Goal: Transaction & Acquisition: Purchase product/service

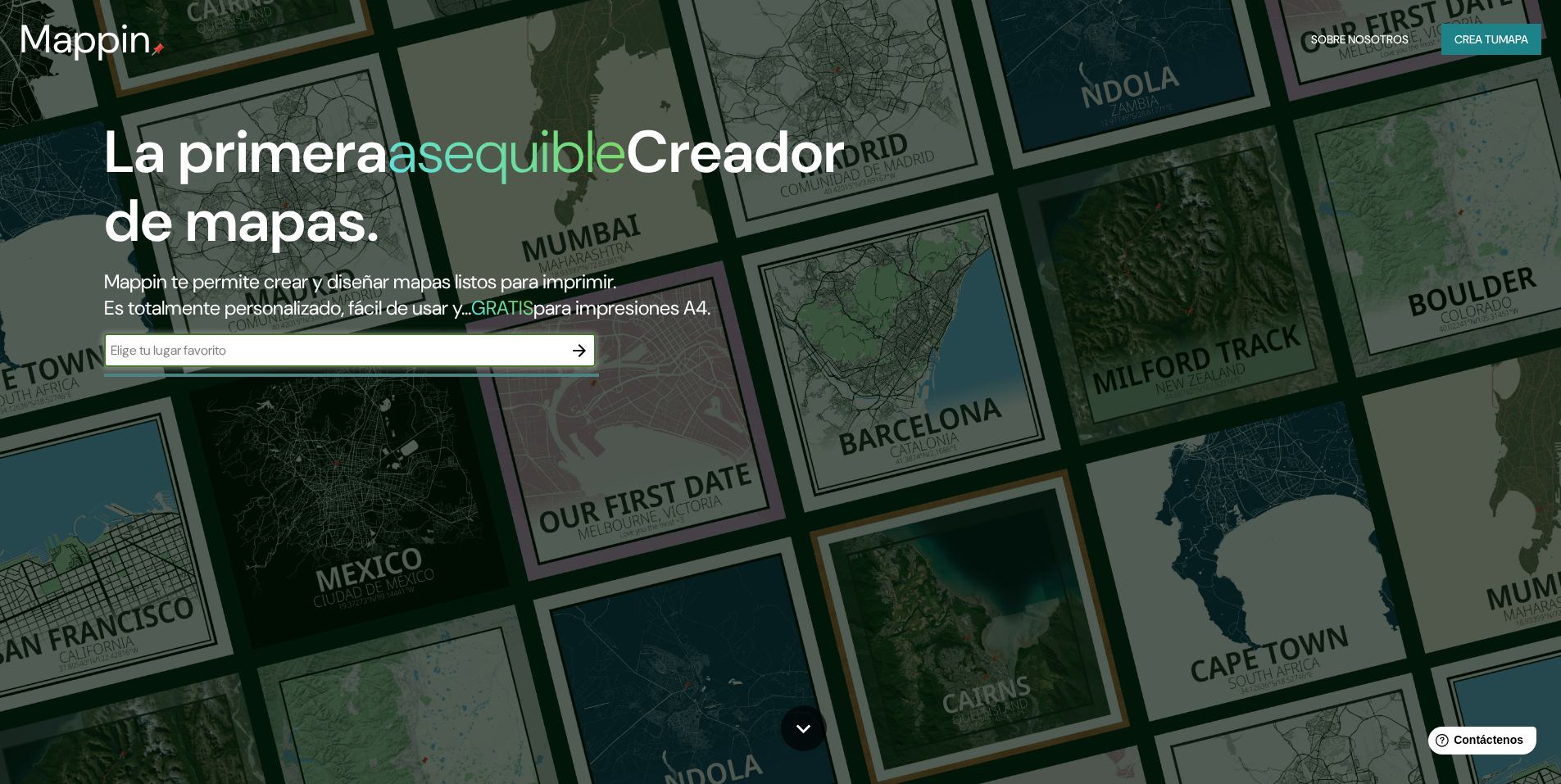
click at [218, 350] on input "text" at bounding box center [333, 350] width 459 height 18
type input "[GEOGRAPHIC_DATA] [GEOGRAPHIC_DATA]"
click at [584, 351] on icon "button" at bounding box center [579, 350] width 13 height 13
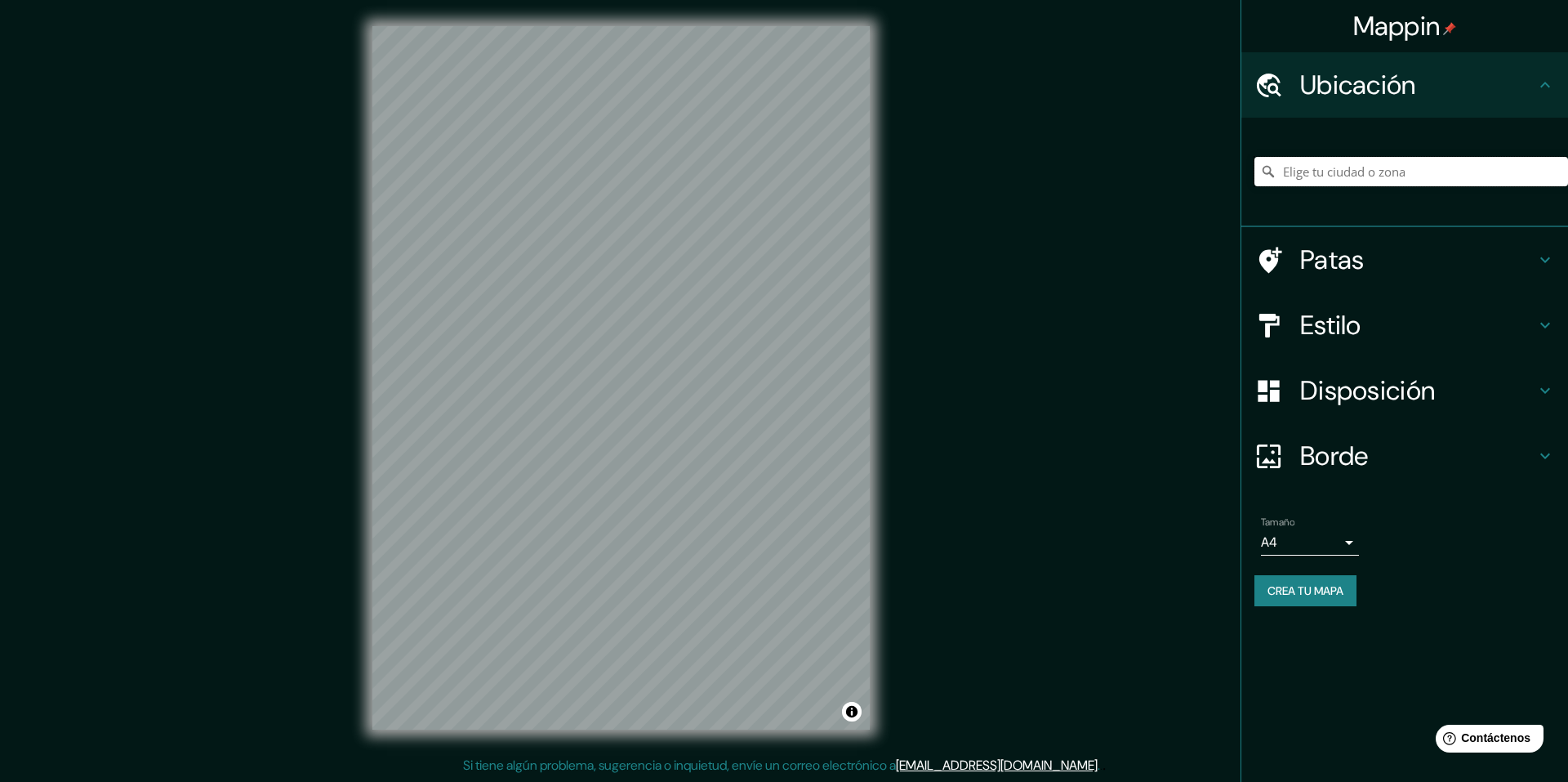
click at [1368, 174] on input "Elige tu ciudad o zona" at bounding box center [1411, 171] width 314 height 29
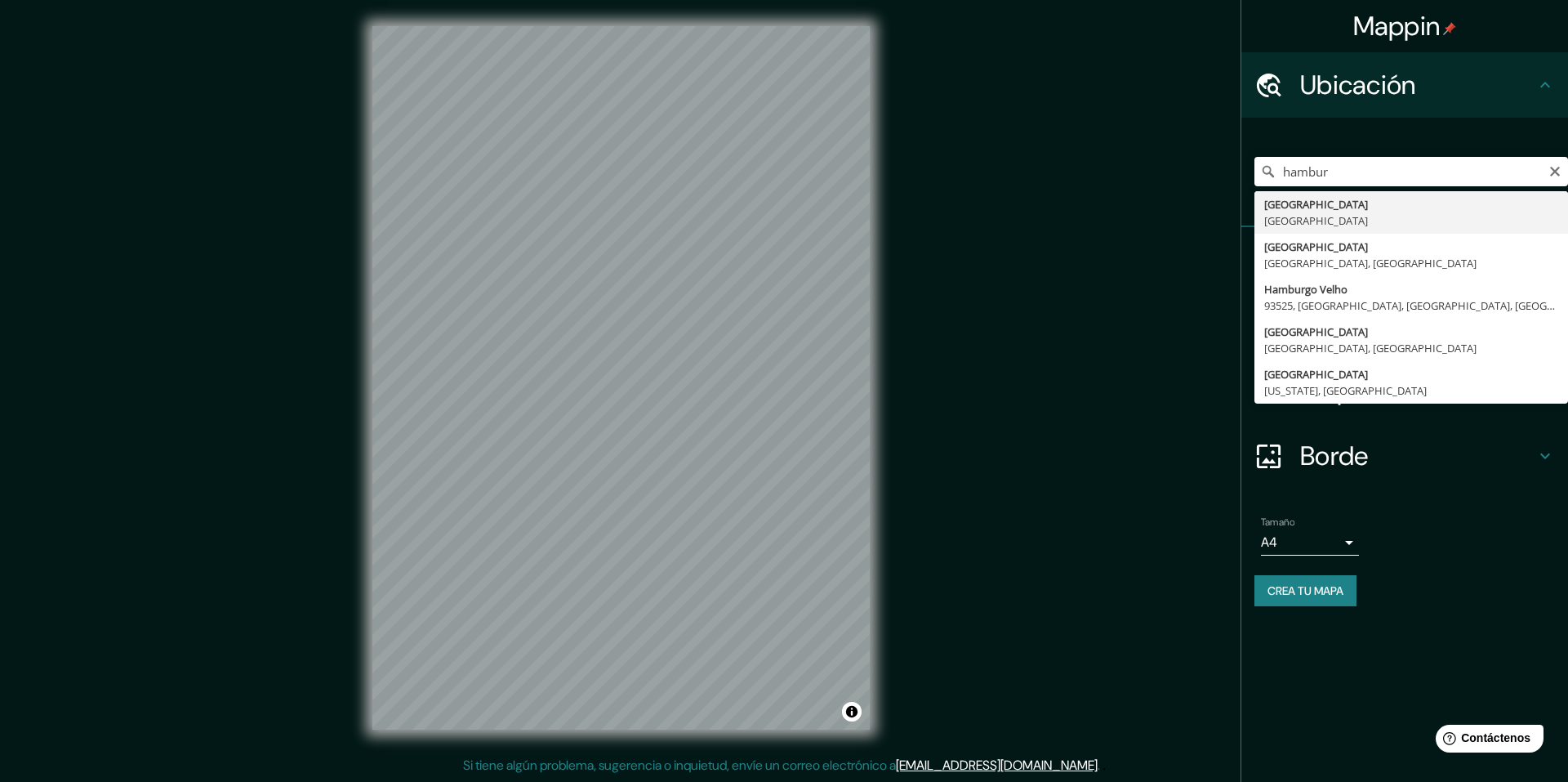
type input "[GEOGRAPHIC_DATA], [GEOGRAPHIC_DATA]"
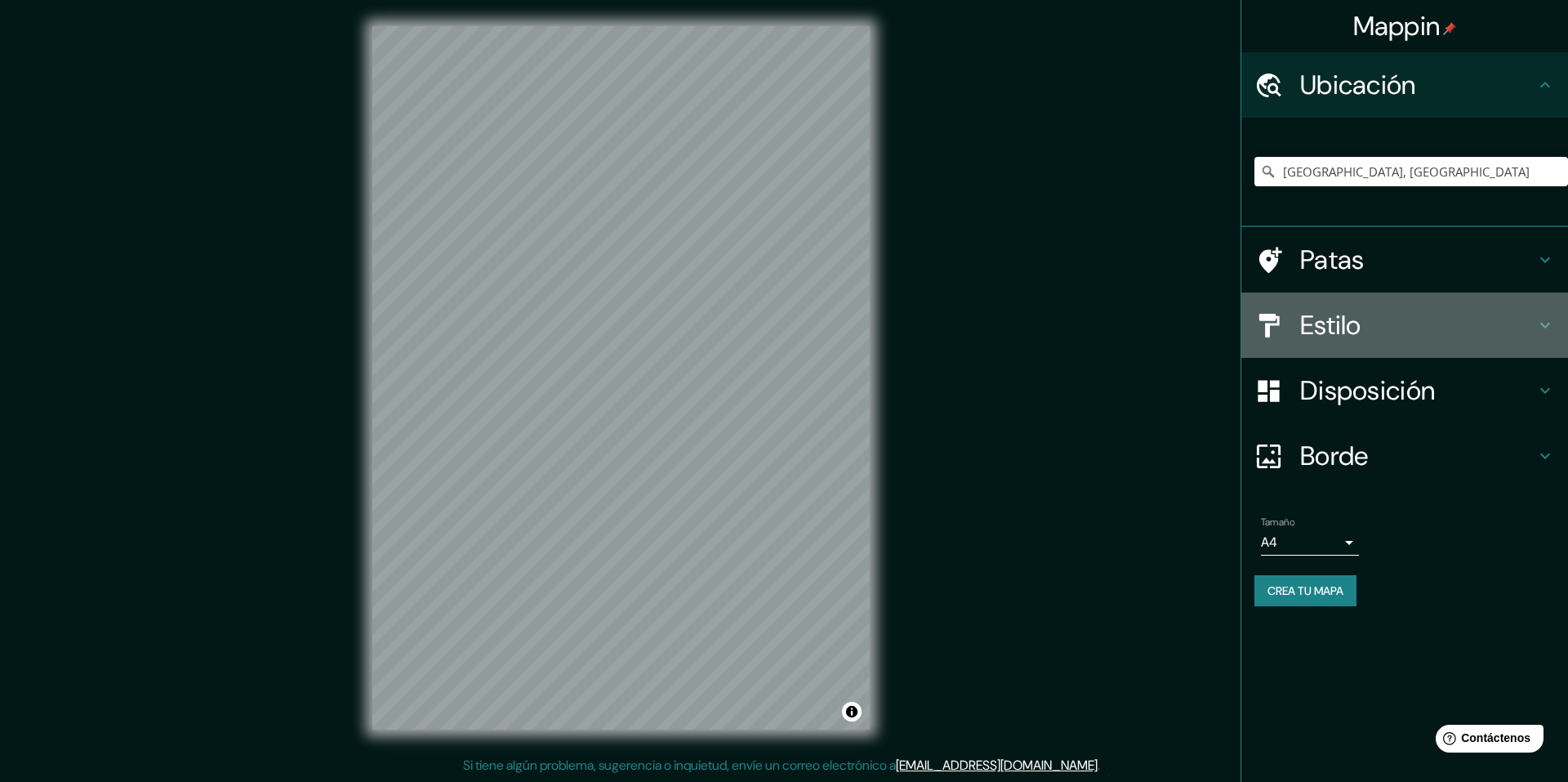
click at [1396, 322] on h4 "Estilo" at bounding box center [1418, 326] width 235 height 33
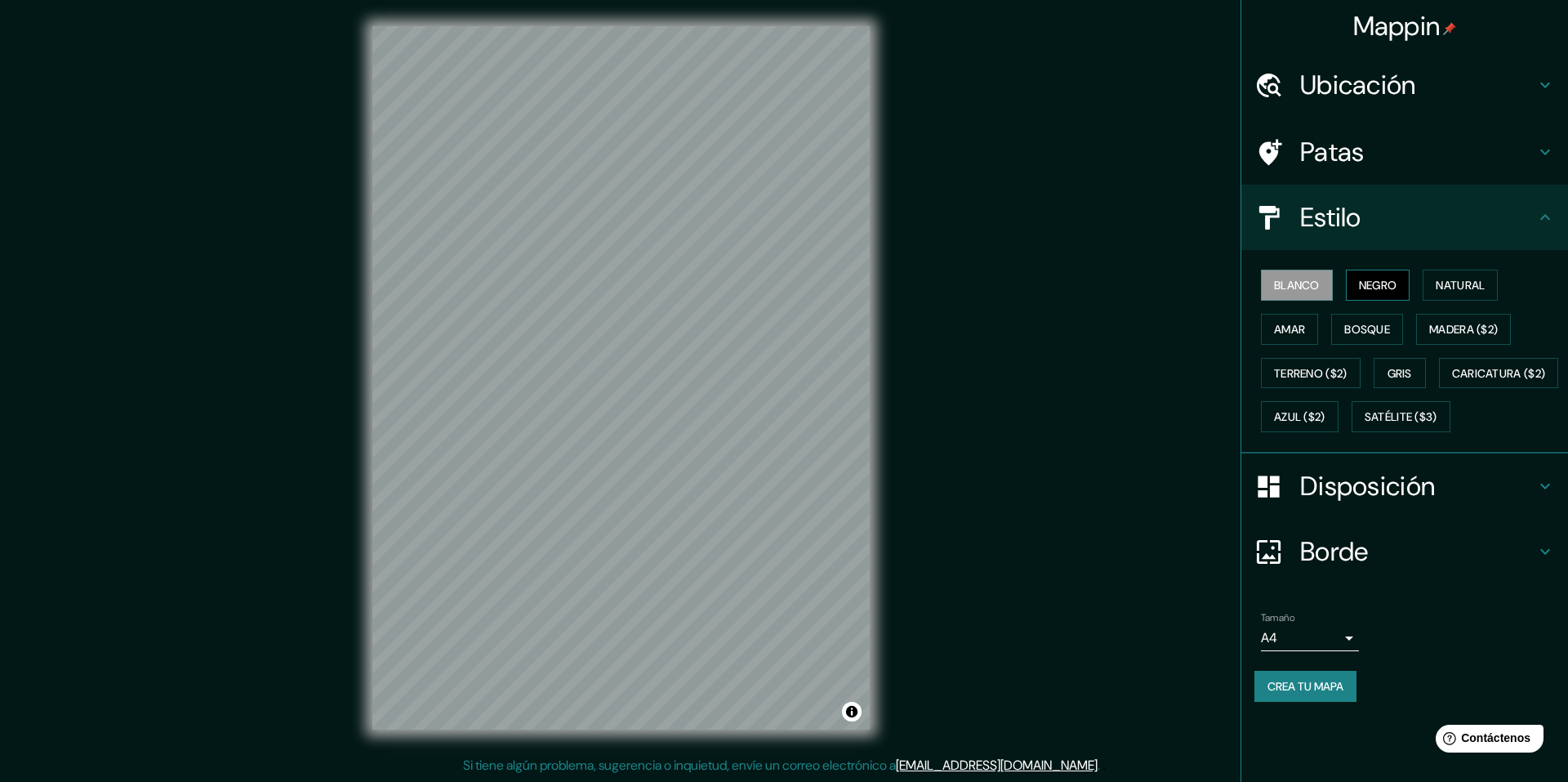
click at [1389, 276] on font "Negro" at bounding box center [1379, 284] width 39 height 21
click at [1484, 276] on font "Natural" at bounding box center [1459, 284] width 49 height 21
click at [1373, 503] on font "Disposición" at bounding box center [1368, 486] width 135 height 34
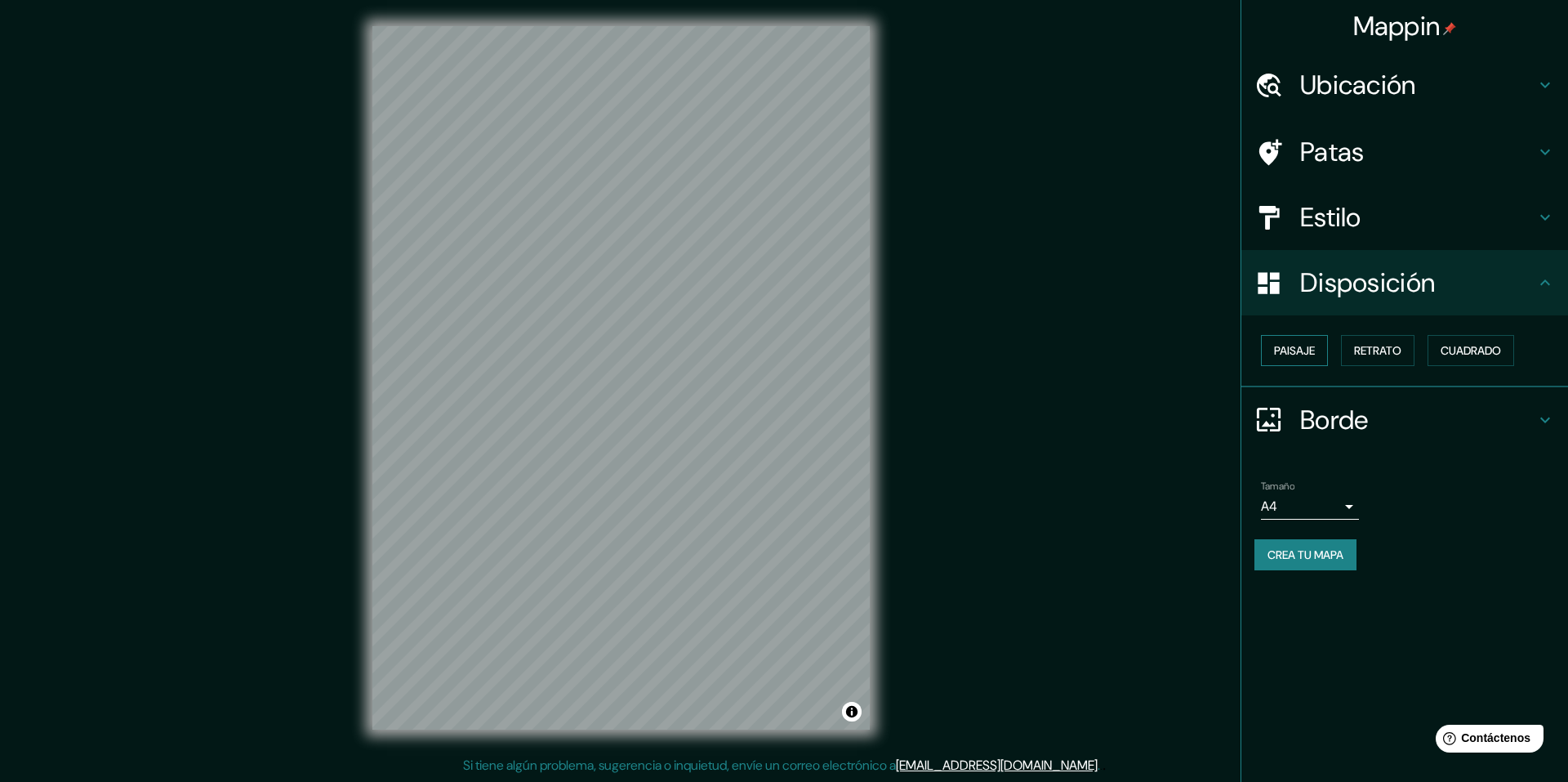
click at [1312, 350] on font "Paisaje" at bounding box center [1294, 351] width 40 height 15
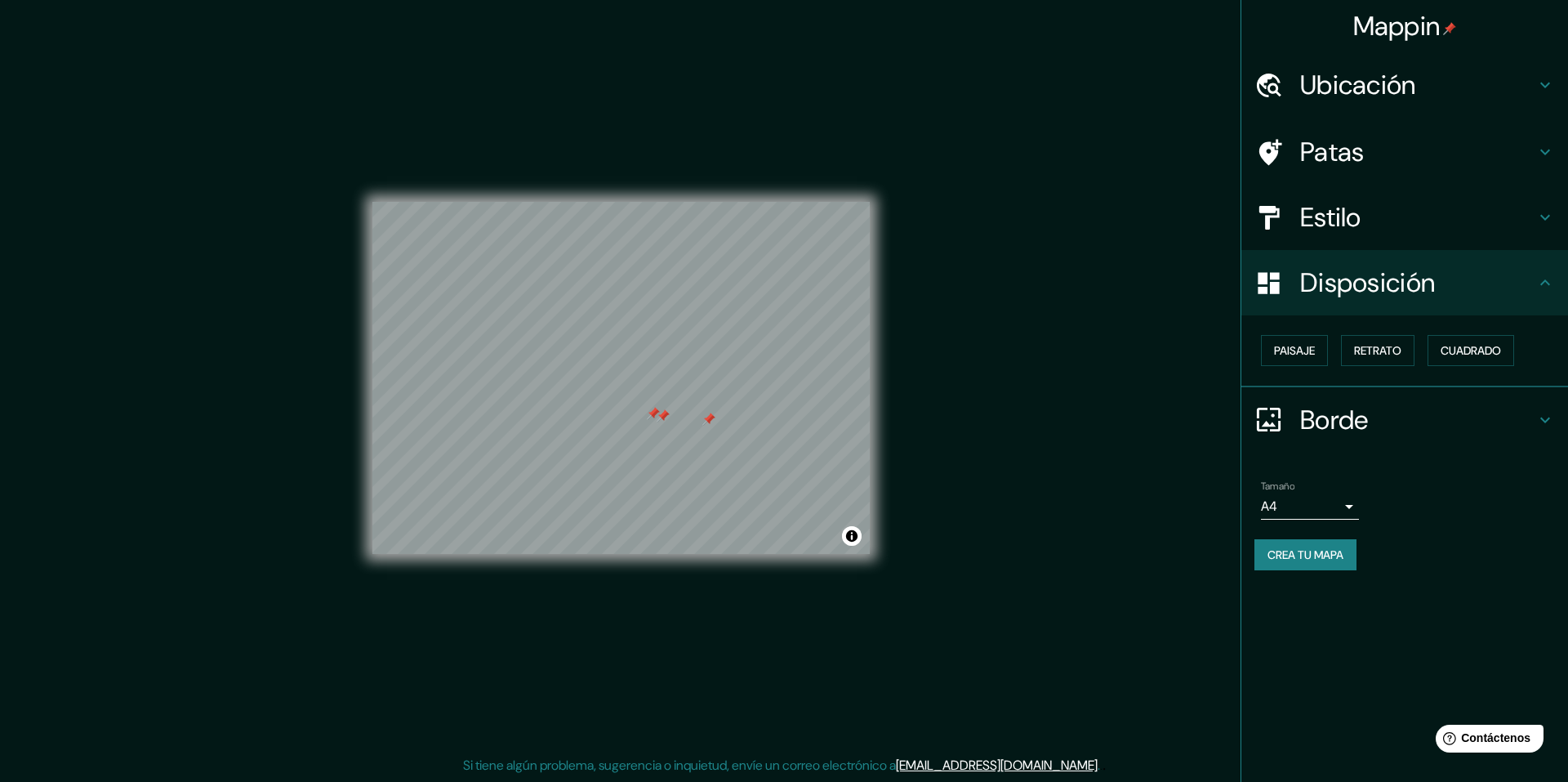
click at [659, 414] on div at bounding box center [653, 413] width 13 height 13
click at [661, 413] on div at bounding box center [663, 416] width 13 height 13
click at [667, 416] on div at bounding box center [665, 417] width 13 height 13
click at [707, 420] on div at bounding box center [710, 420] width 13 height 13
click at [1483, 349] on font "Cuadrado" at bounding box center [1471, 351] width 61 height 15
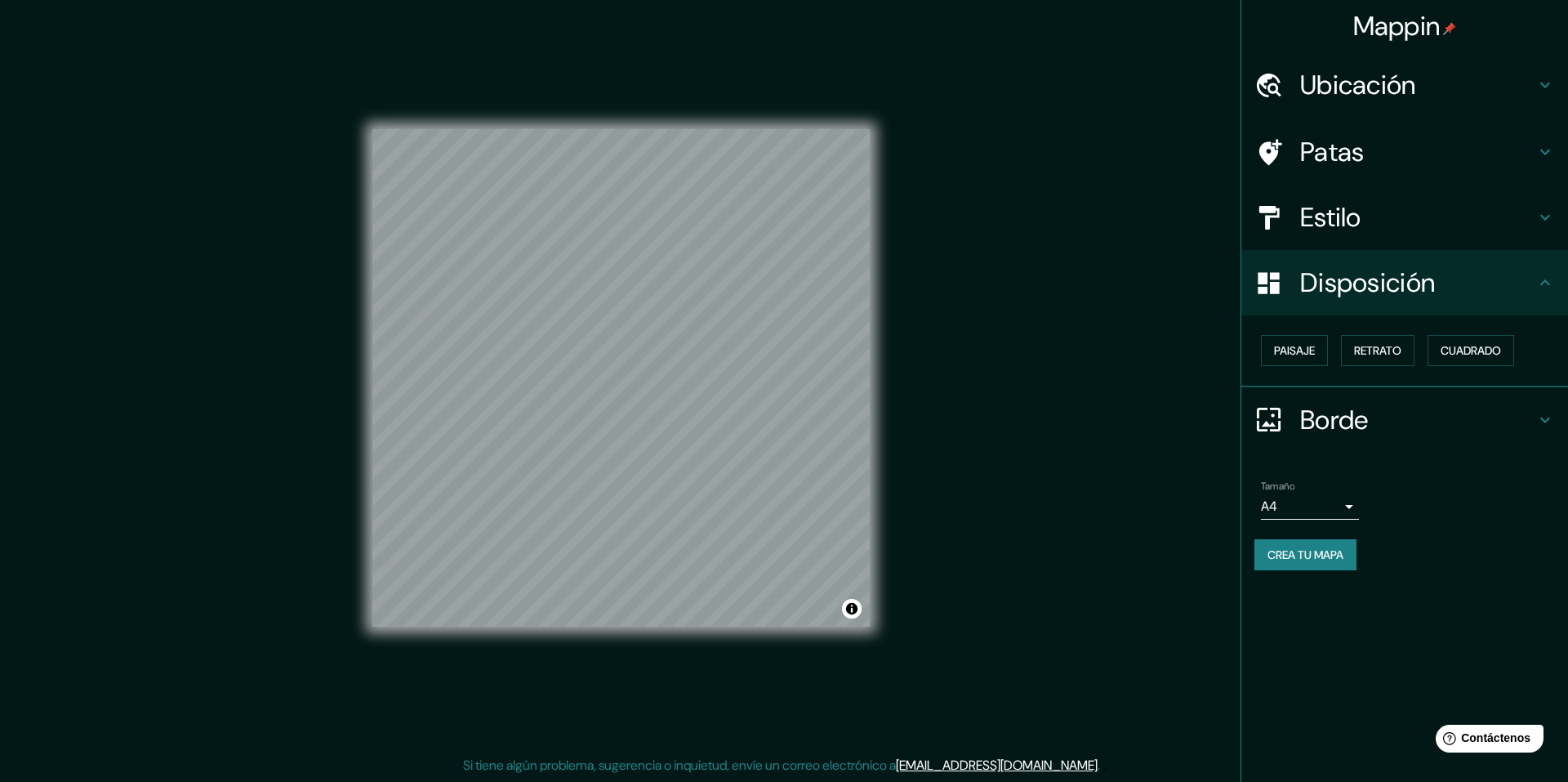
click at [1389, 236] on div "Estilo" at bounding box center [1404, 217] width 326 height 65
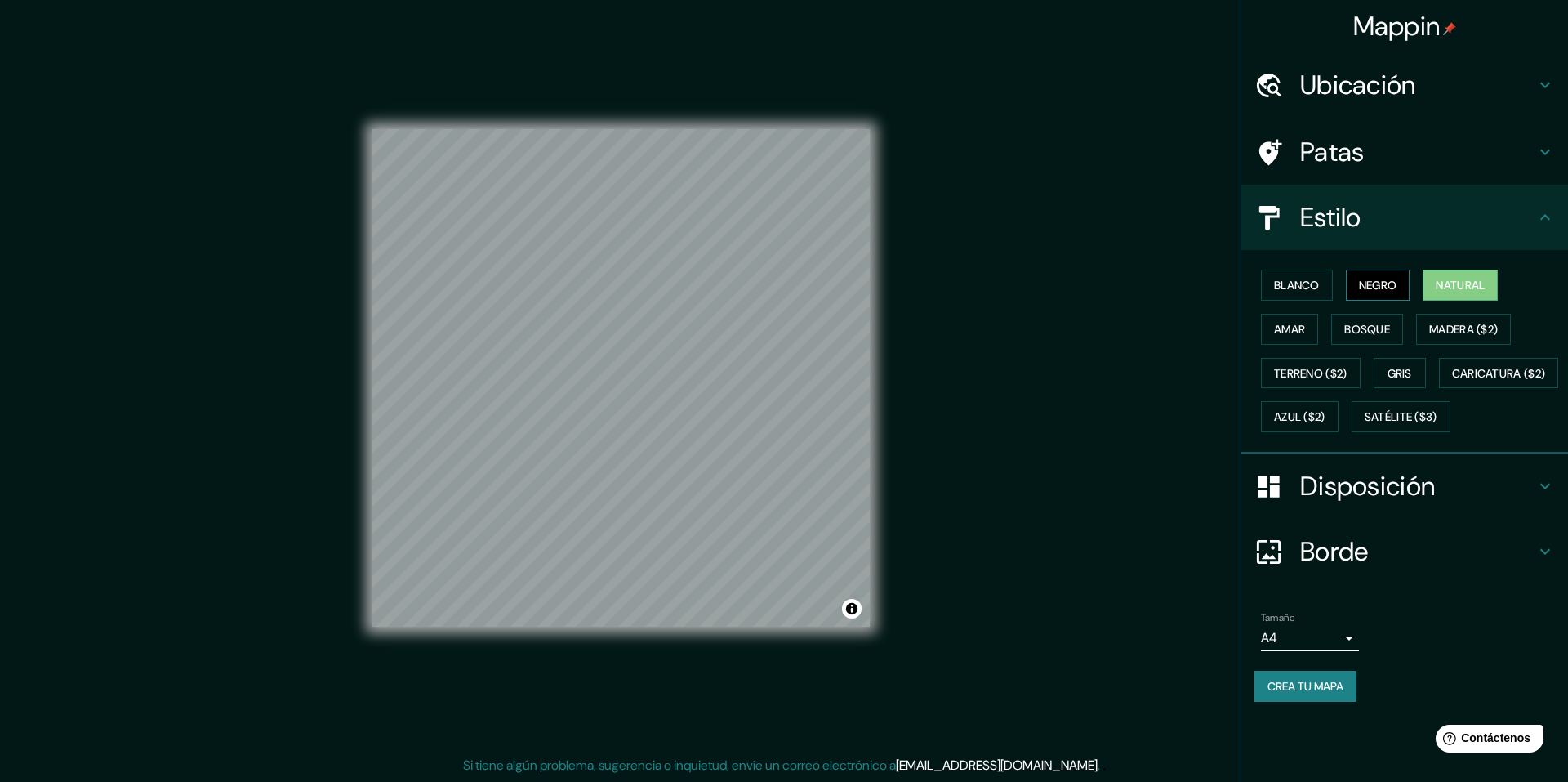
click at [1394, 282] on font "Negro" at bounding box center [1379, 285] width 39 height 15
click at [1305, 282] on font "Blanco" at bounding box center [1297, 285] width 46 height 15
click at [1296, 326] on font "Amar" at bounding box center [1289, 329] width 31 height 15
click at [1388, 329] on font "Bosque" at bounding box center [1368, 329] width 46 height 15
click at [1465, 328] on font "Madera ($2)" at bounding box center [1463, 329] width 69 height 15
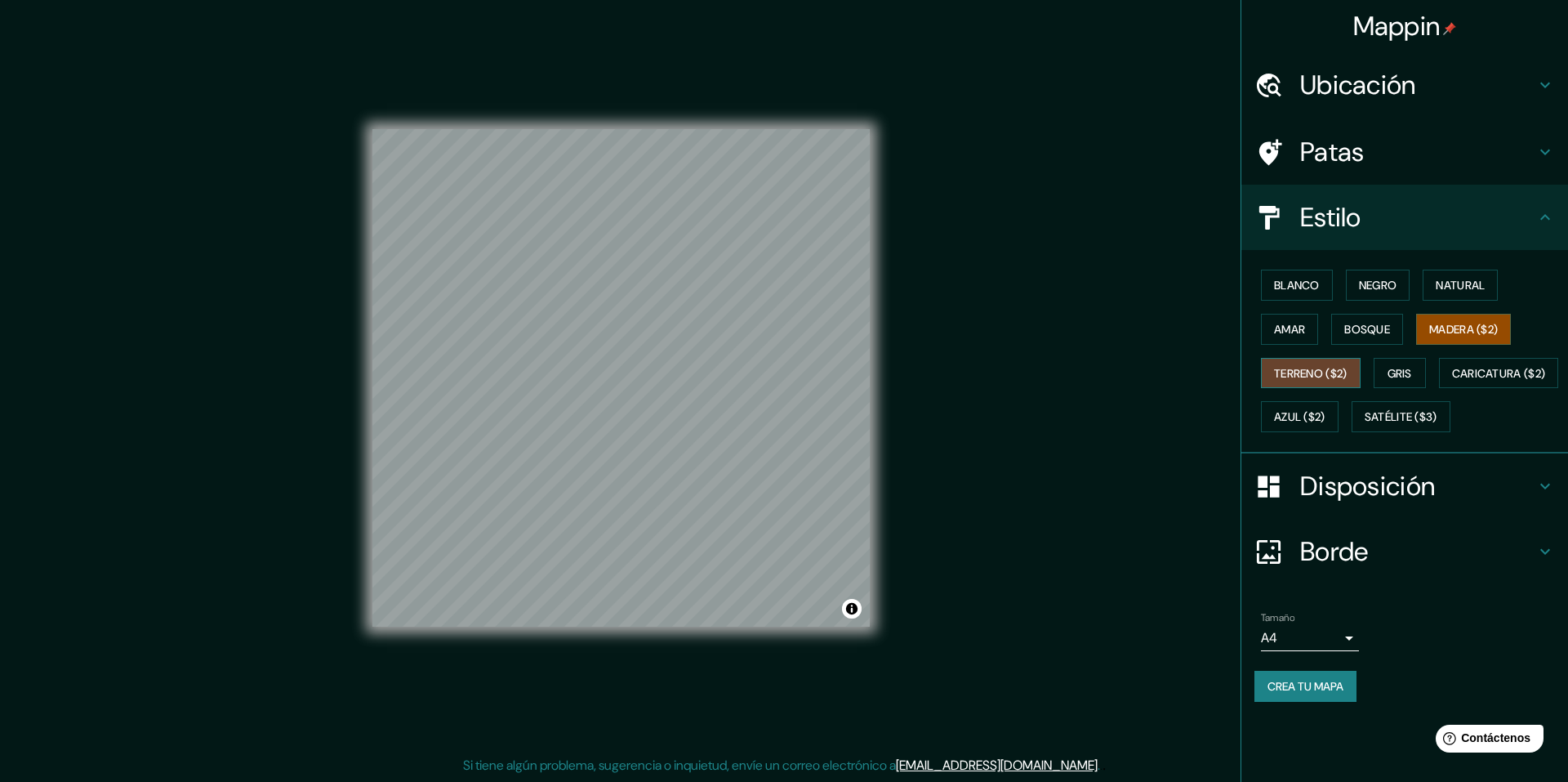
click at [1338, 374] on font "Terreno ($2)" at bounding box center [1310, 374] width 74 height 15
click at [1412, 371] on font "Gris" at bounding box center [1400, 374] width 25 height 15
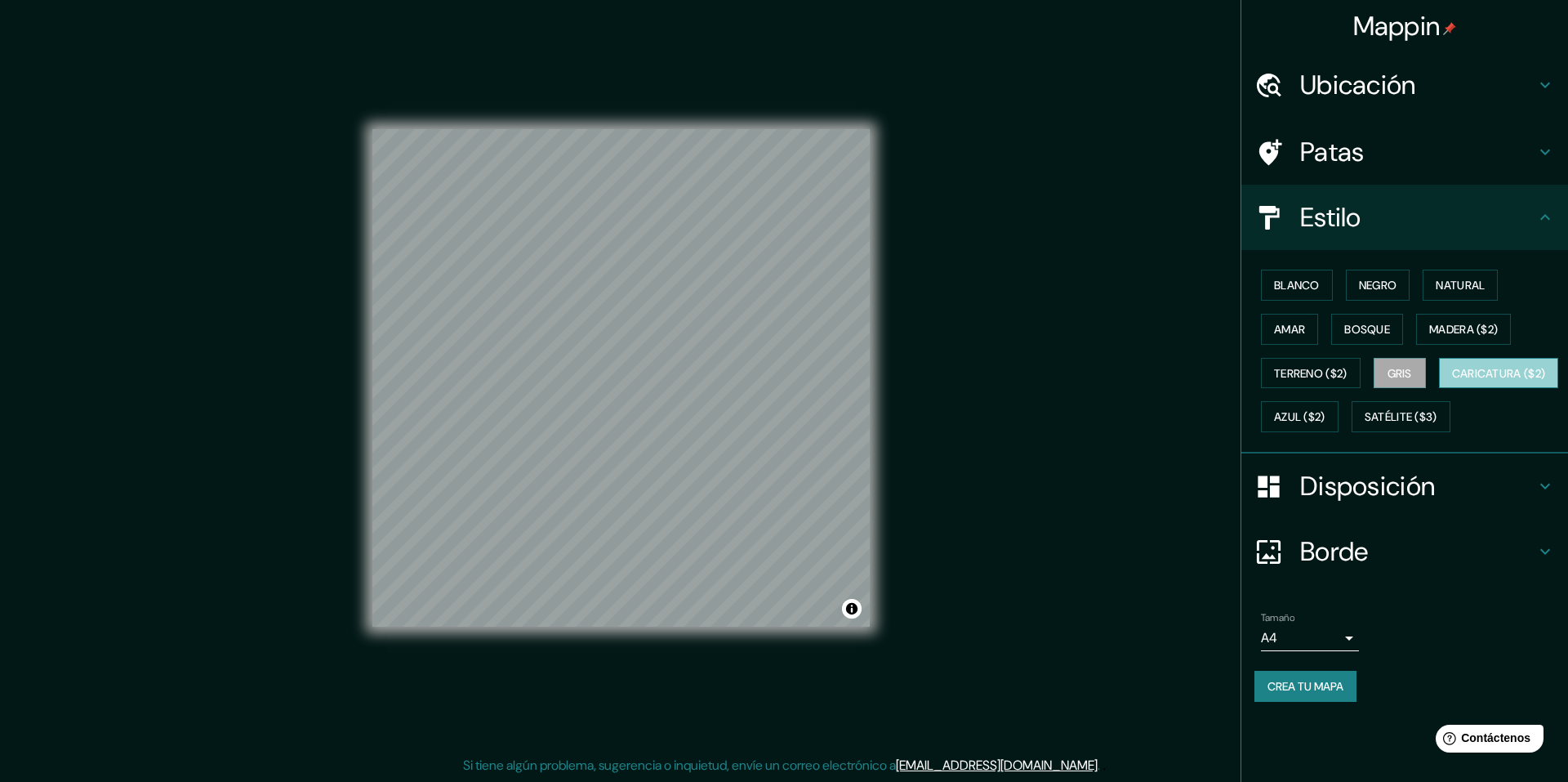
click at [1452, 381] on font "Caricatura ($2)" at bounding box center [1499, 374] width 94 height 15
click at [1325, 413] on font "Azul ($2)" at bounding box center [1299, 418] width 52 height 15
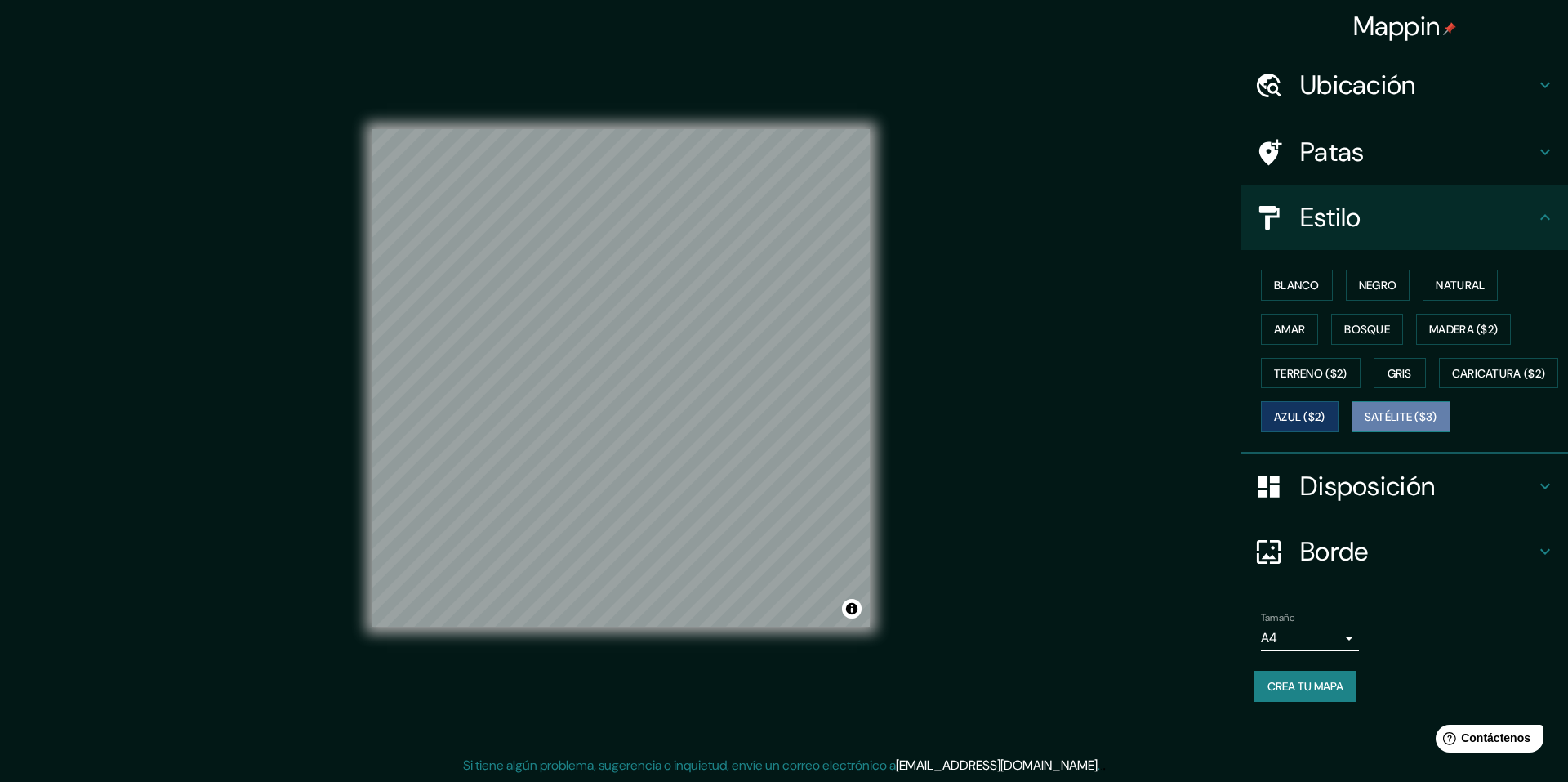
click at [1359, 432] on button "Satélite ($3)" at bounding box center [1401, 417] width 98 height 31
click at [1475, 281] on font "Natural" at bounding box center [1459, 285] width 49 height 15
click at [1365, 427] on font "Satélite ($3)" at bounding box center [1401, 416] width 73 height 21
click at [1461, 282] on font "Natural" at bounding box center [1459, 285] width 49 height 15
